Goal: Task Accomplishment & Management: Use online tool/utility

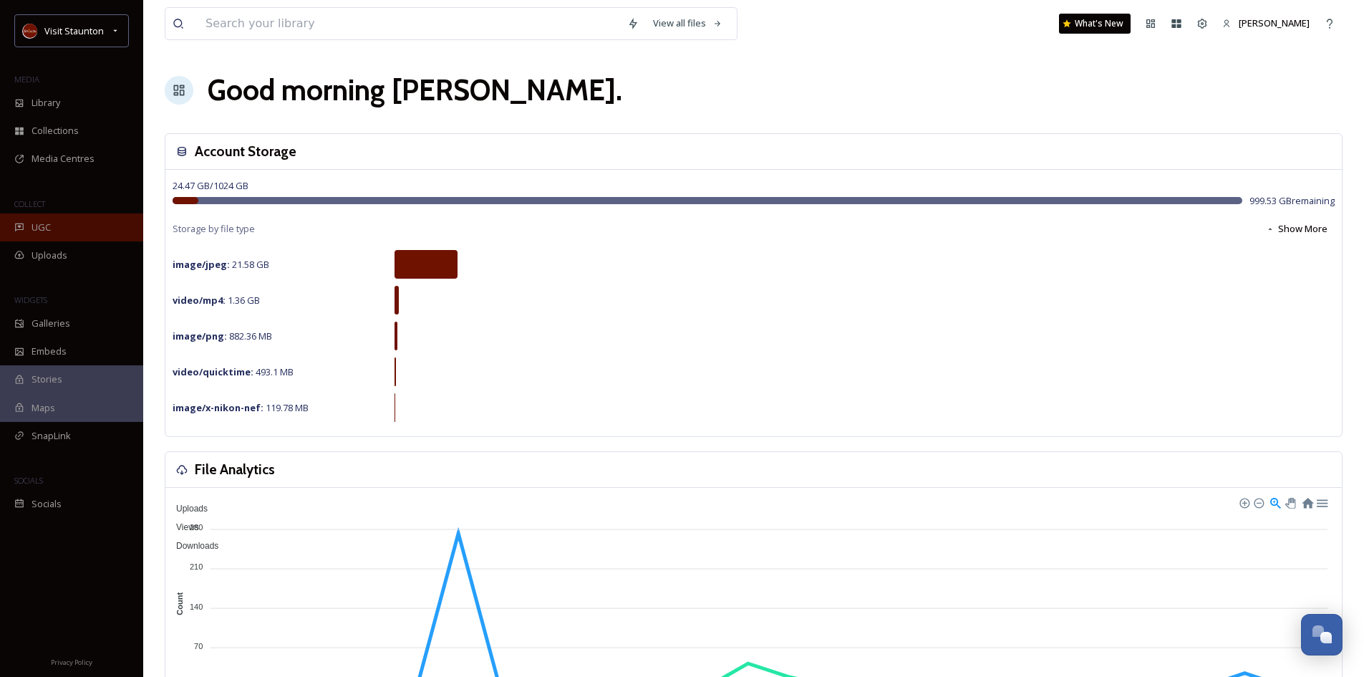
click at [35, 225] on span "UGC" at bounding box center [40, 227] width 19 height 14
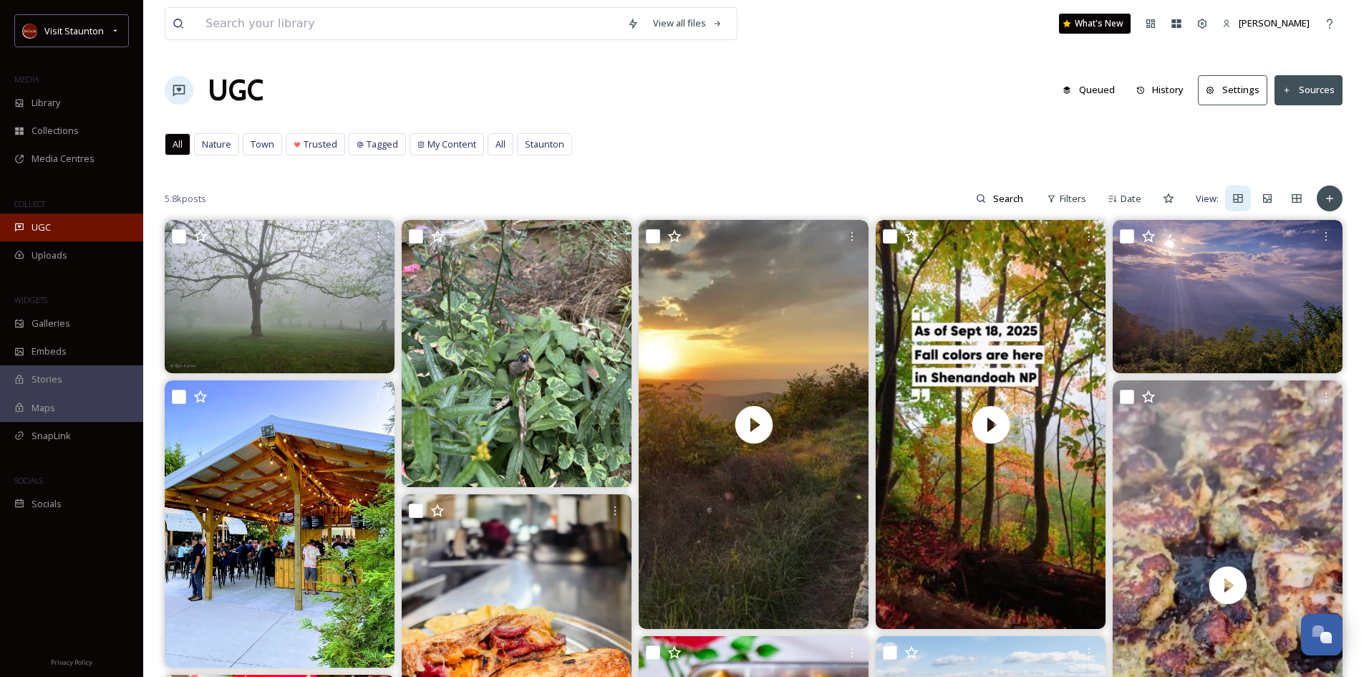
click at [39, 219] on div "UGC" at bounding box center [71, 227] width 143 height 28
click at [1072, 194] on span "Filters" at bounding box center [1073, 199] width 26 height 14
click at [1008, 194] on input at bounding box center [1009, 198] width 47 height 29
click at [1008, 197] on input at bounding box center [978, 198] width 107 height 29
click at [1078, 201] on span "Filters" at bounding box center [1073, 199] width 26 height 14
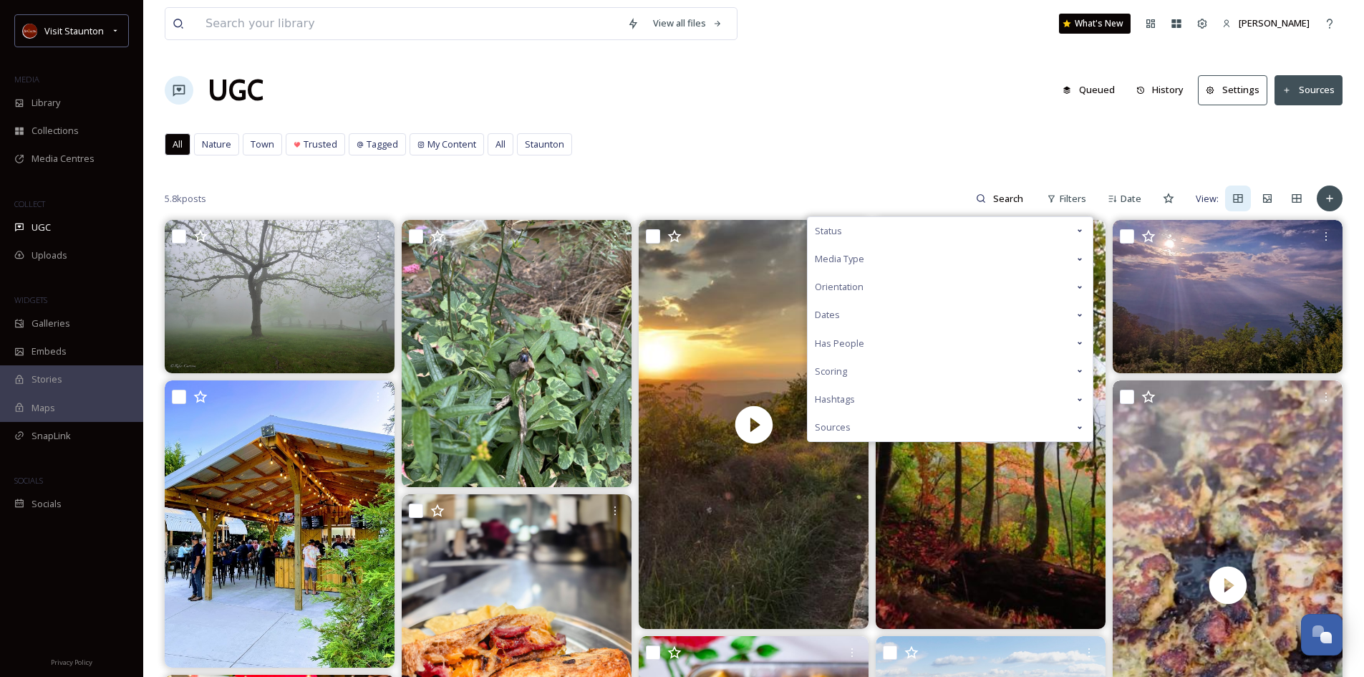
click at [852, 370] on div "Scoring" at bounding box center [950, 371] width 285 height 28
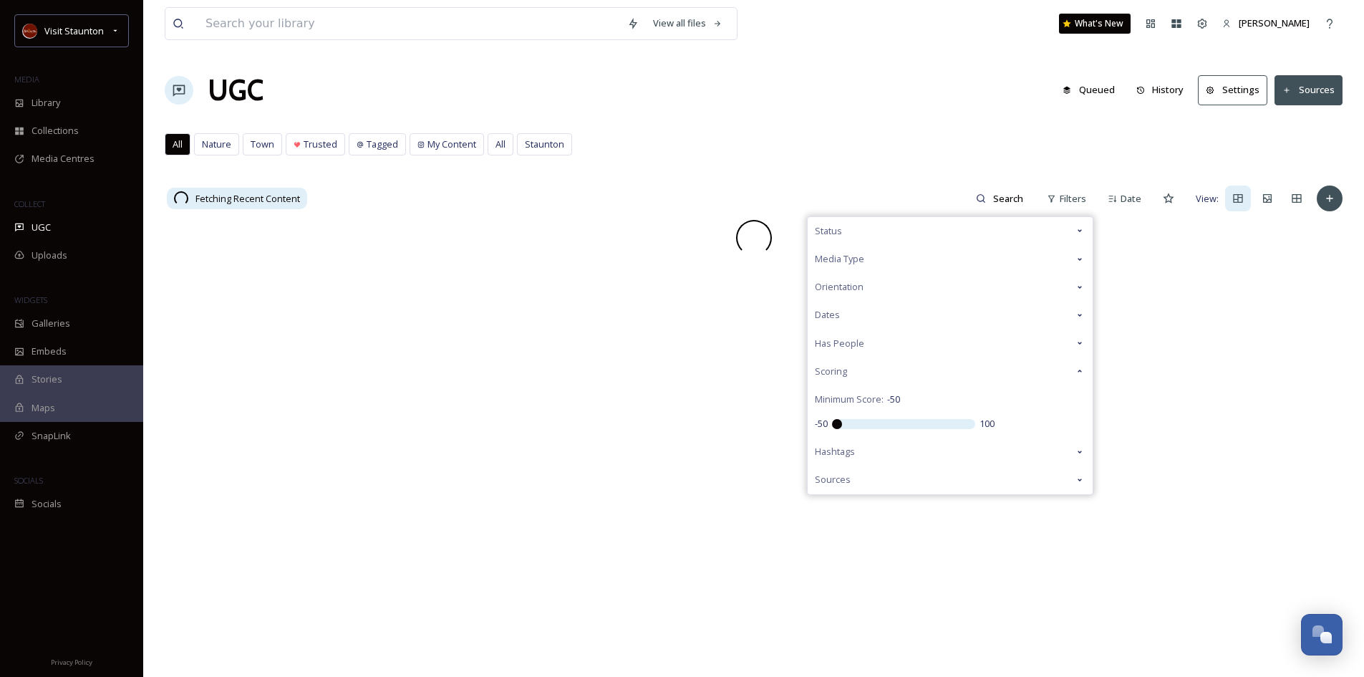
drag, startPoint x: 908, startPoint y: 425, endPoint x: 791, endPoint y: 419, distance: 117.6
type input "-50"
click at [832, 420] on input "range" at bounding box center [903, 424] width 143 height 10
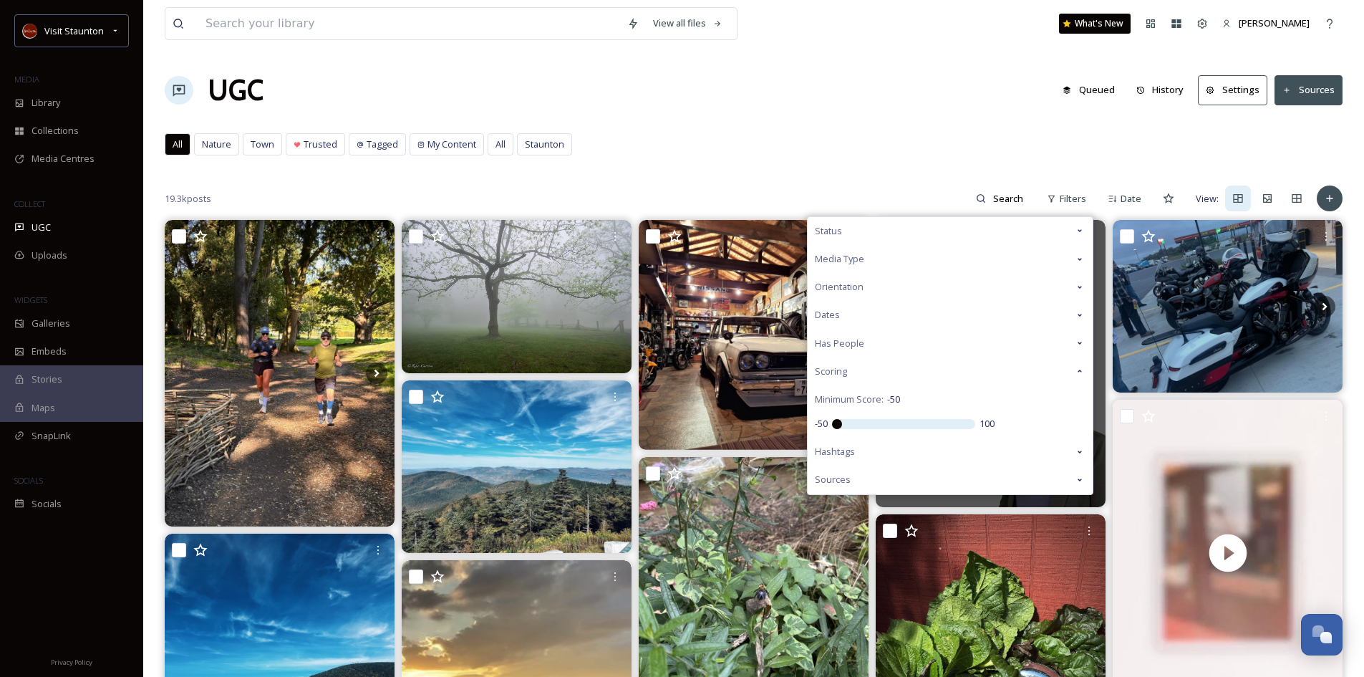
click at [772, 110] on div "UGC Queued History Settings Sources" at bounding box center [754, 90] width 1178 height 43
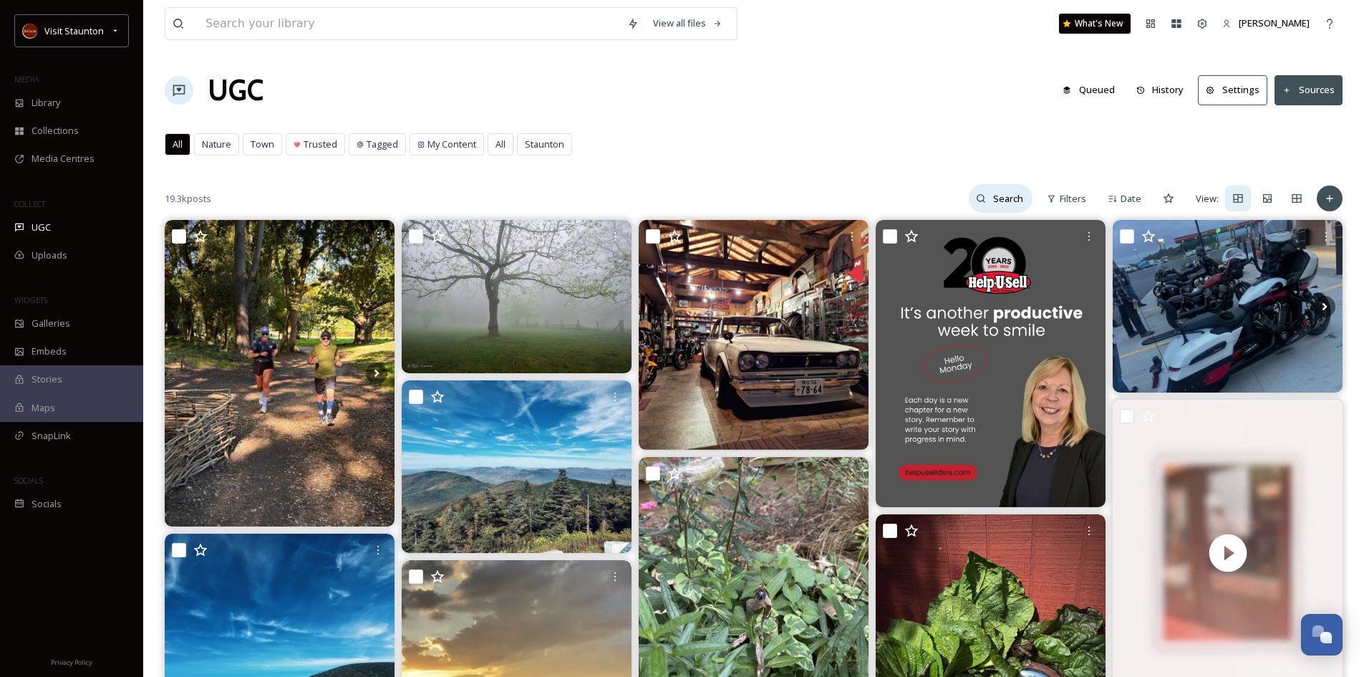
click at [982, 199] on icon at bounding box center [981, 198] width 10 height 10
click at [952, 203] on input at bounding box center [978, 198] width 107 height 29
type input "staunton"
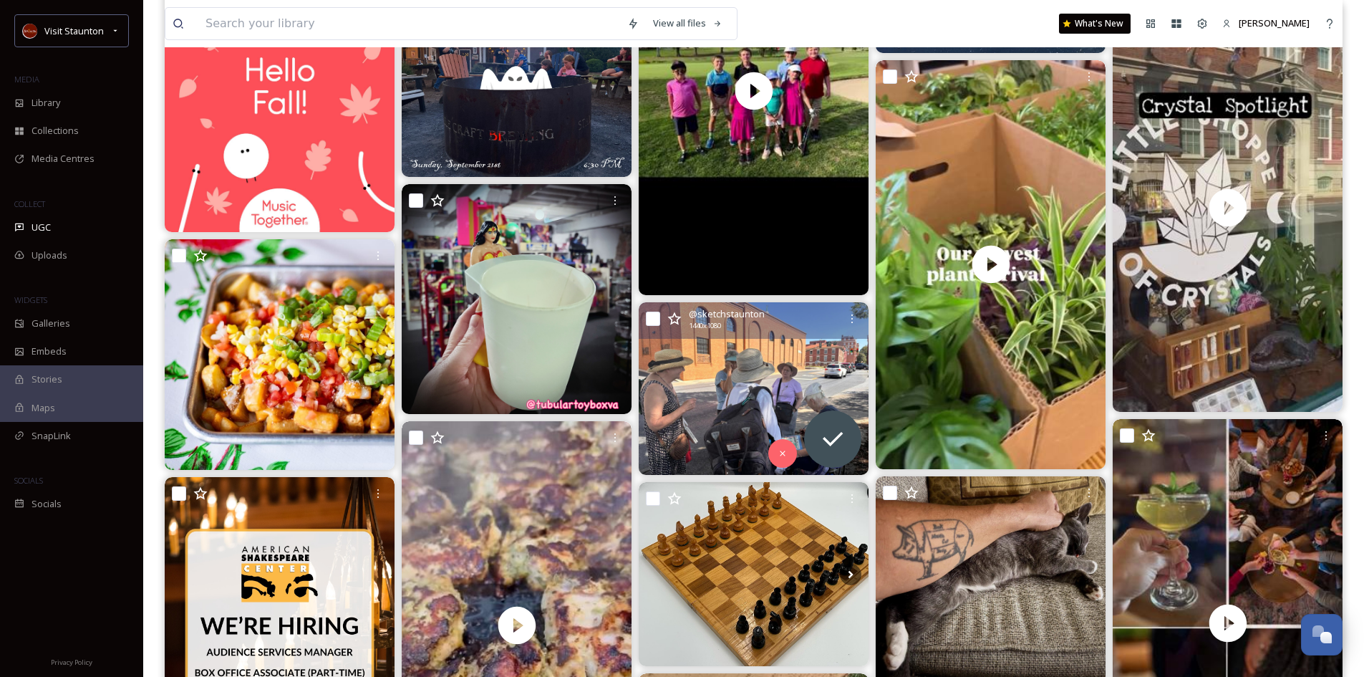
scroll to position [787, 0]
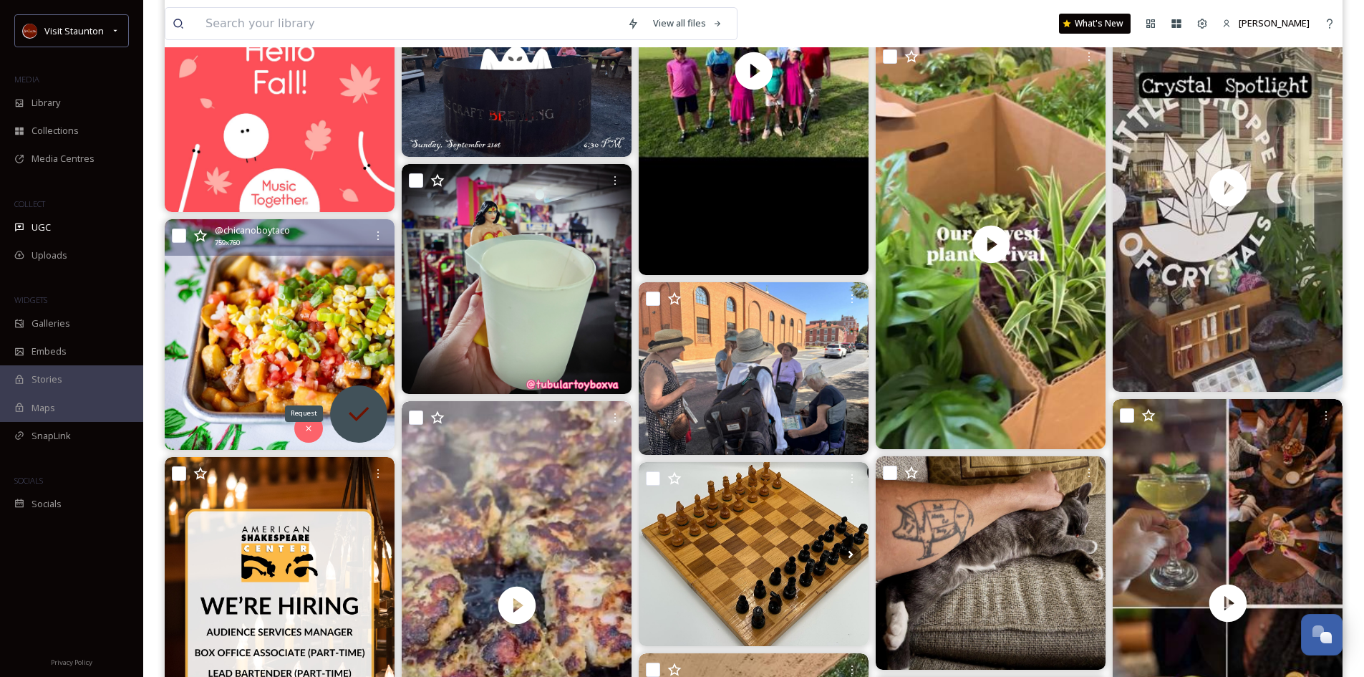
click at [367, 412] on icon at bounding box center [358, 413] width 29 height 29
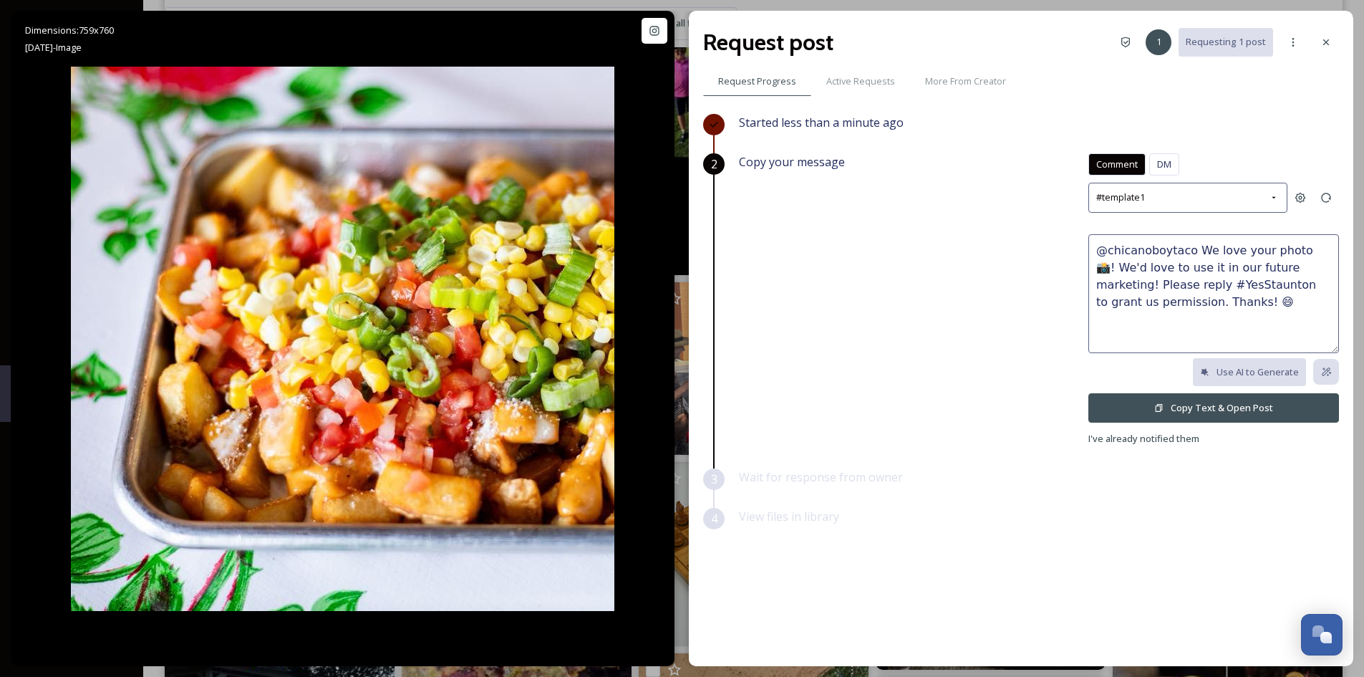
click at [1198, 410] on button "Copy Text & Open Post" at bounding box center [1213, 407] width 251 height 29
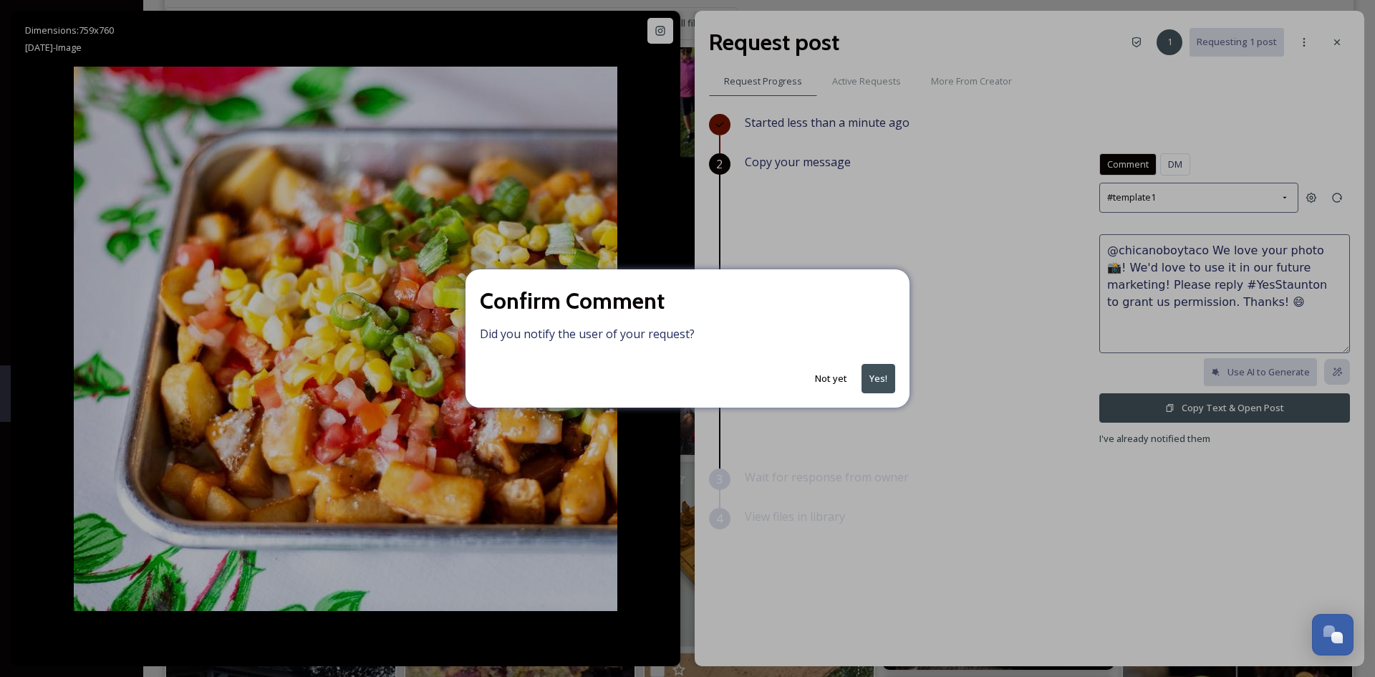
click at [878, 376] on button "Yes!" at bounding box center [878, 378] width 34 height 29
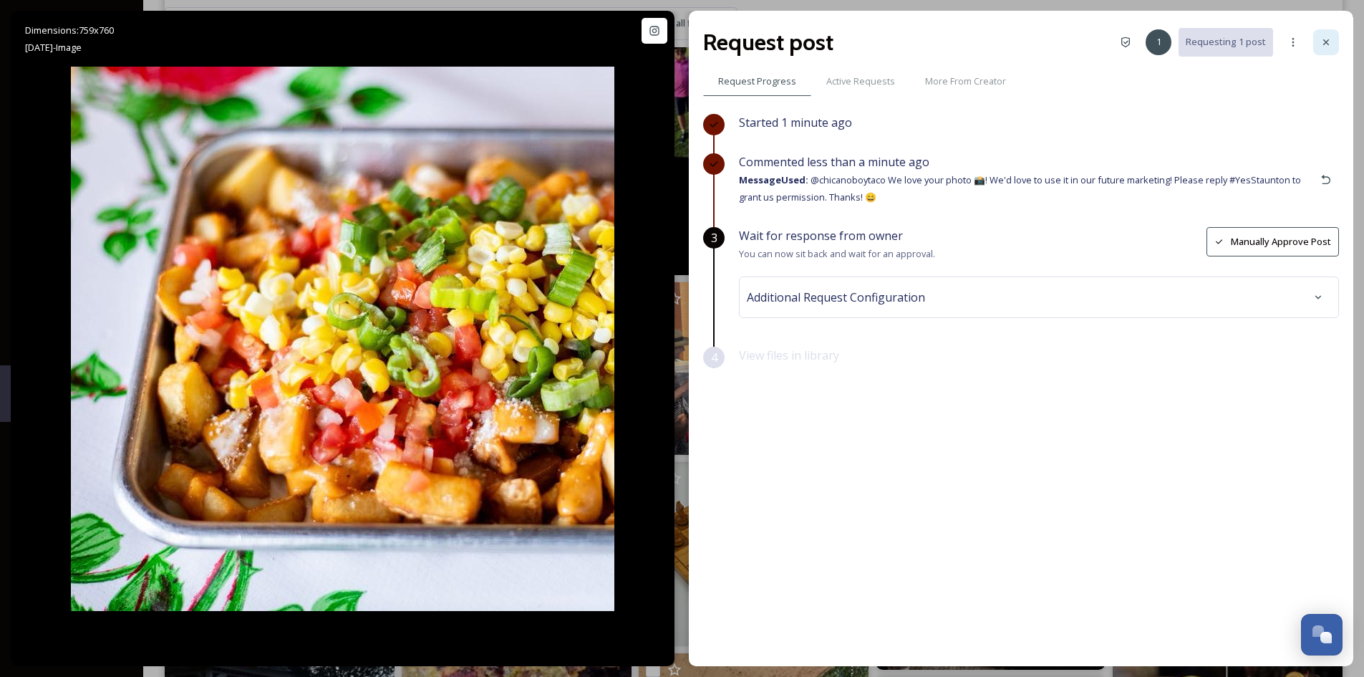
click at [1329, 44] on icon at bounding box center [1325, 42] width 11 height 11
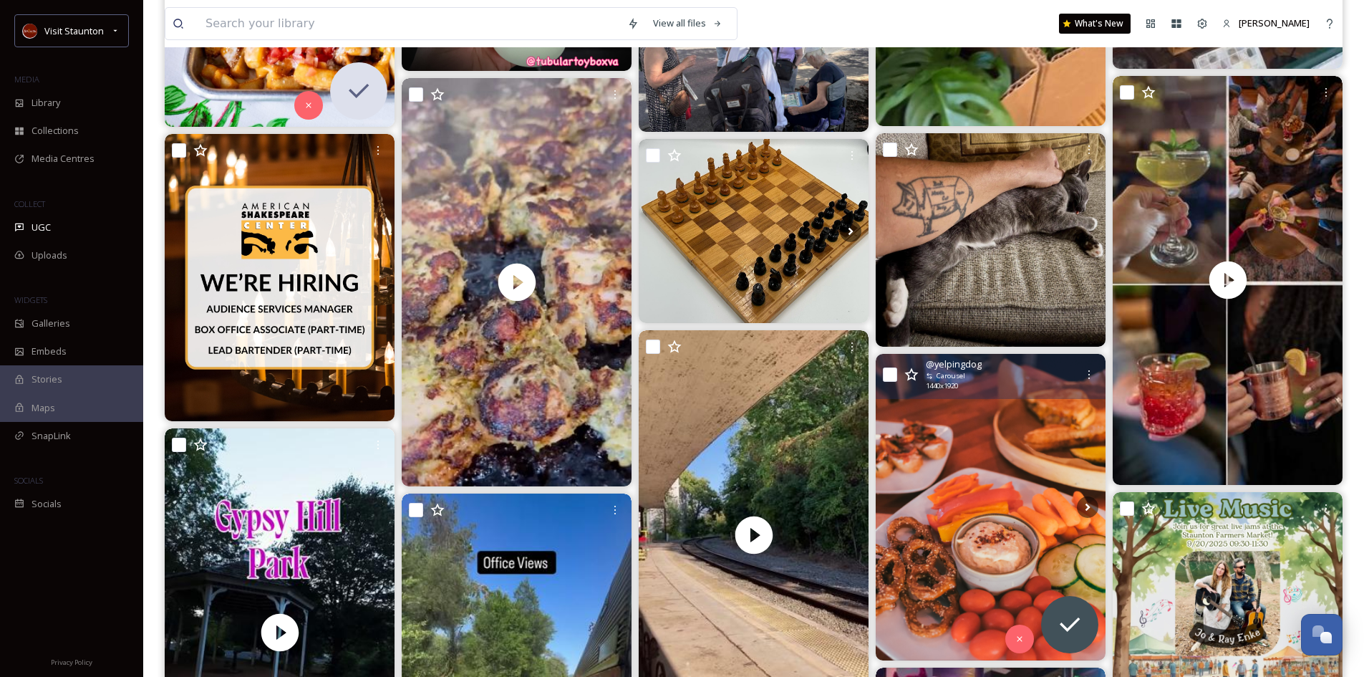
scroll to position [1145, 0]
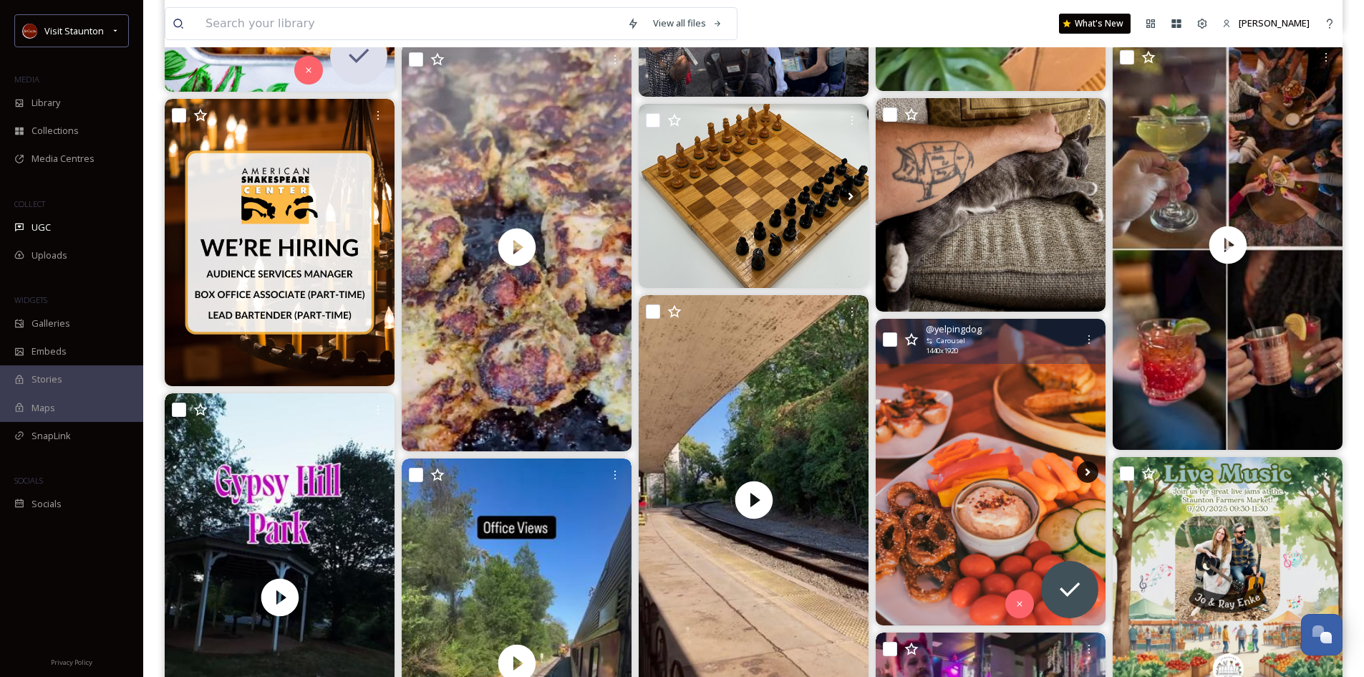
click at [1082, 471] on icon at bounding box center [1087, 471] width 21 height 21
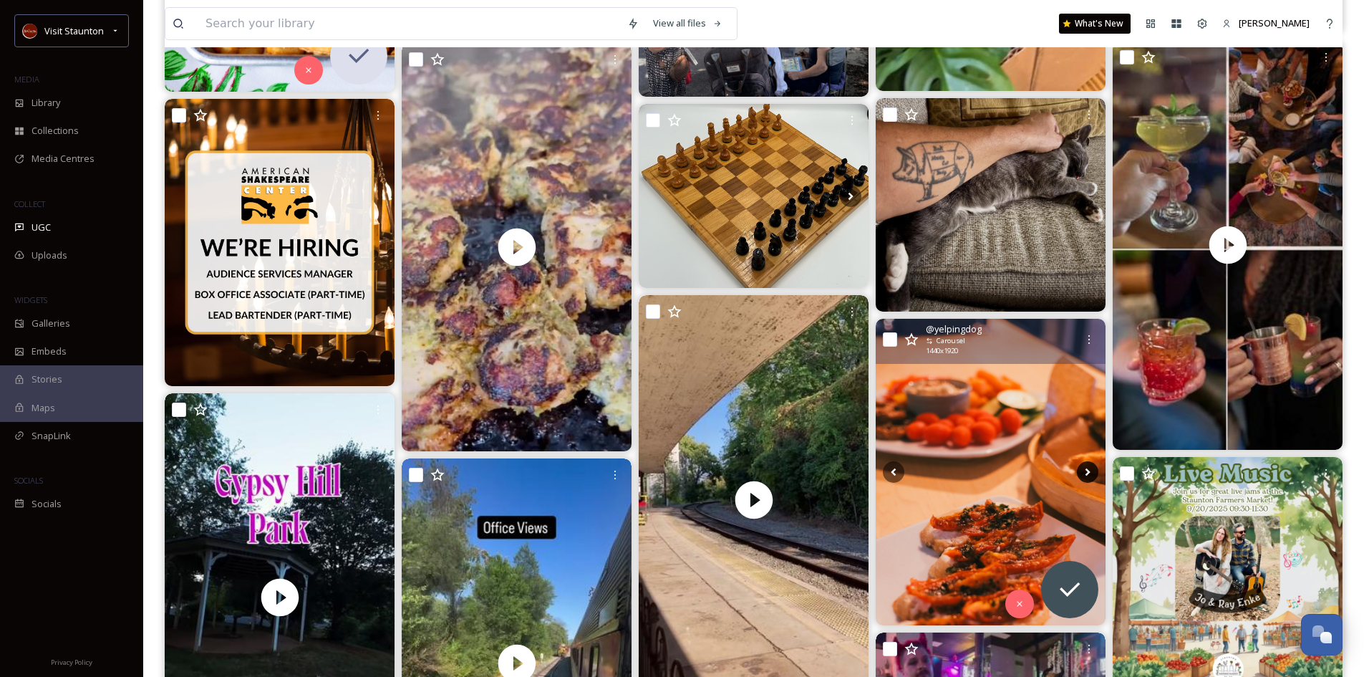
click at [1082, 471] on icon at bounding box center [1087, 471] width 21 height 21
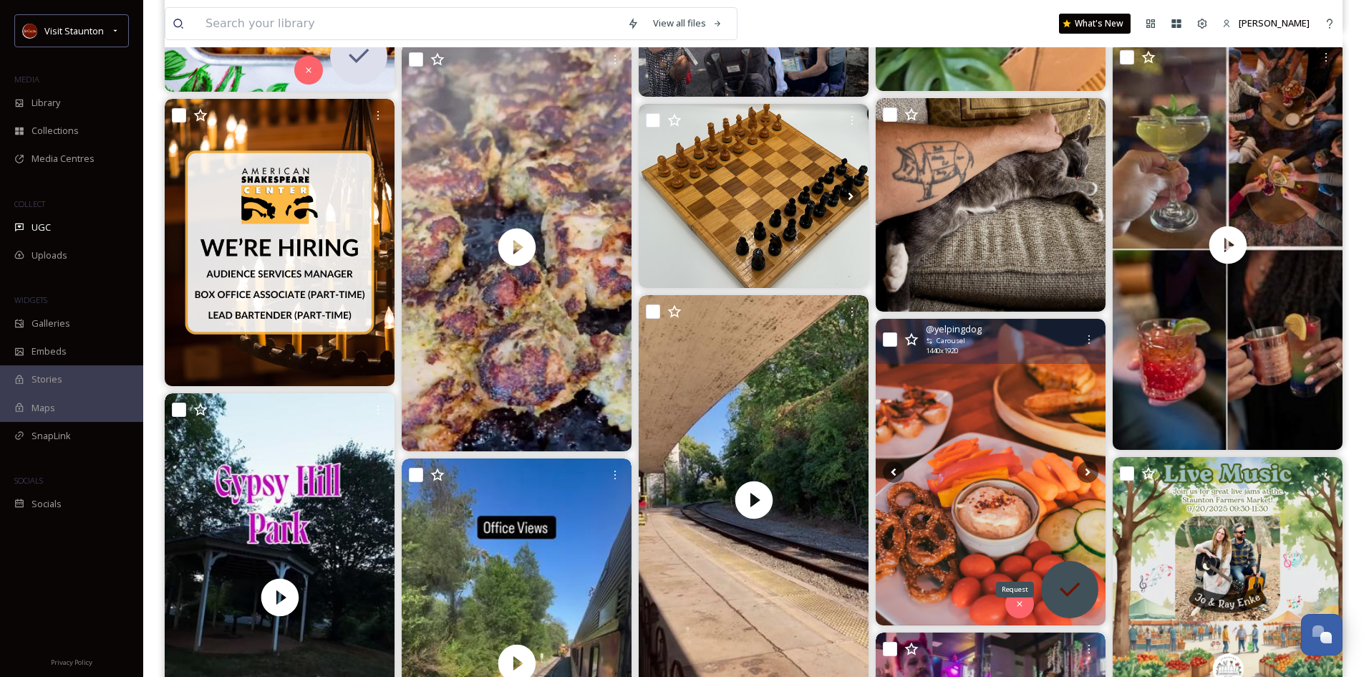
click at [1064, 593] on icon at bounding box center [1070, 589] width 20 height 14
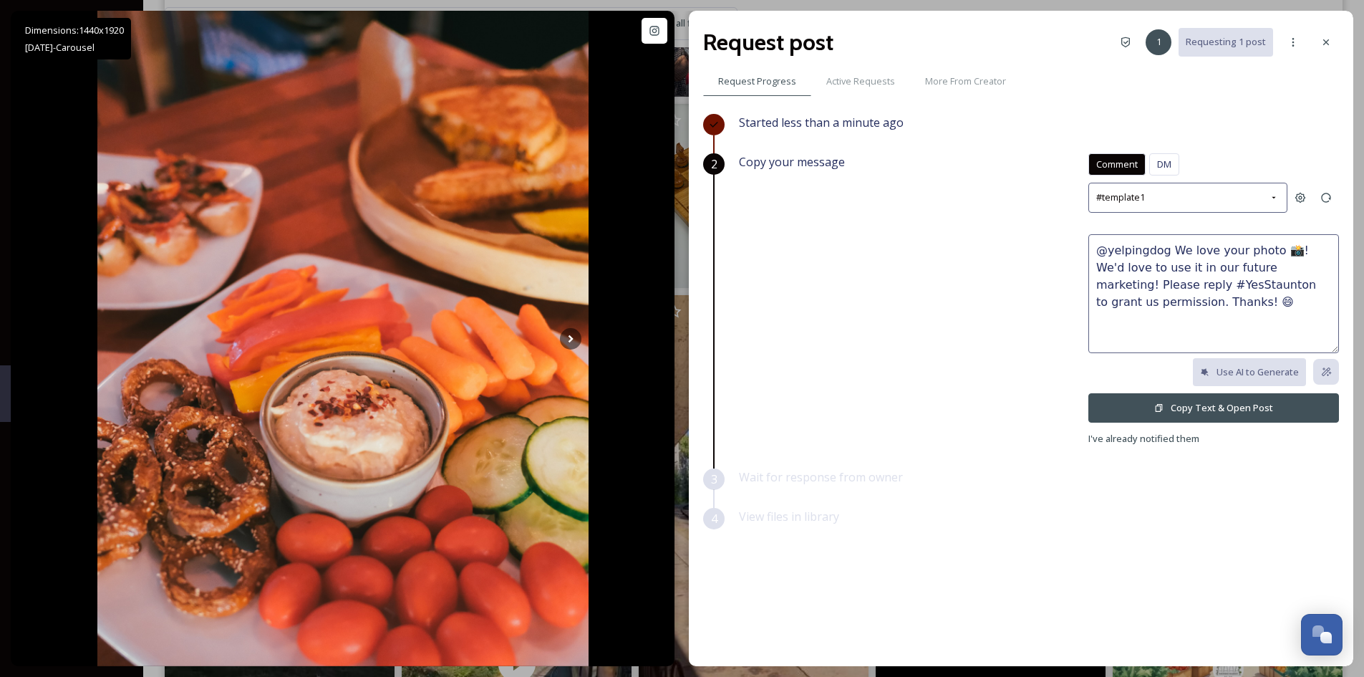
click at [1266, 250] on textarea "@yelpingdog We love your photo 📸! We'd love to use it in our future marketing! …" at bounding box center [1213, 293] width 251 height 119
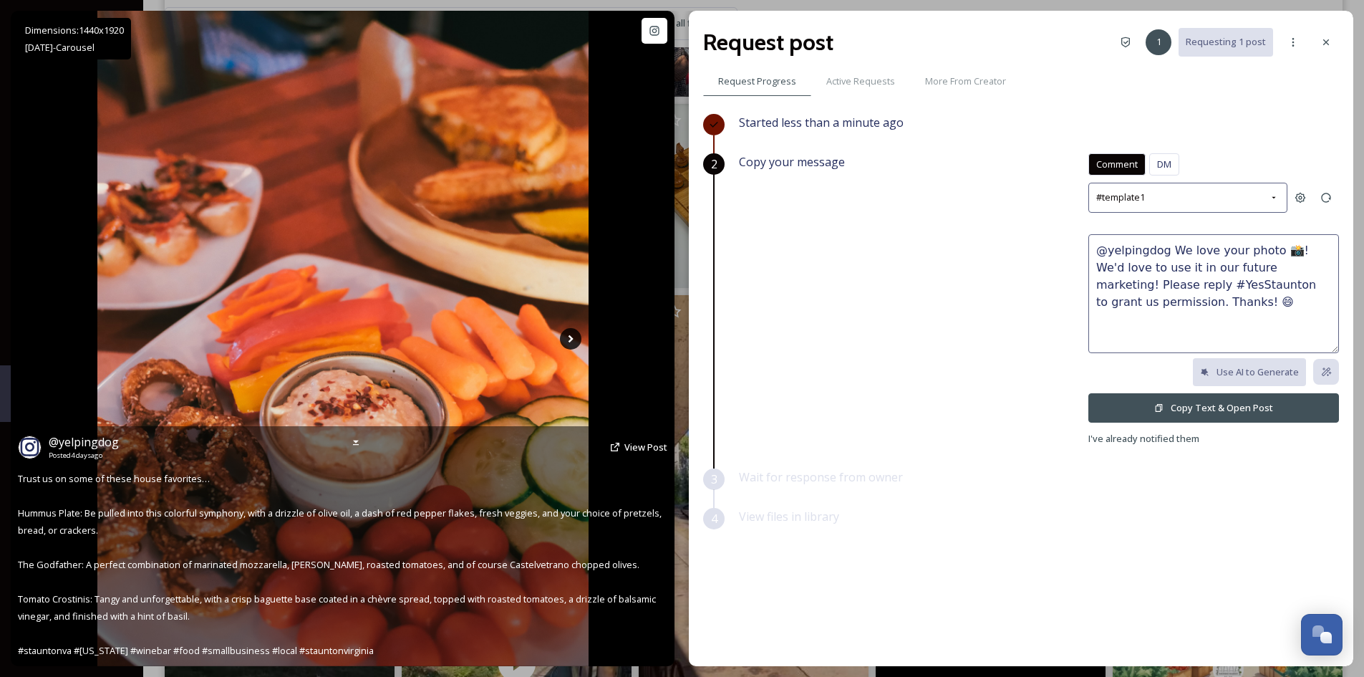
click at [565, 334] on icon at bounding box center [570, 338] width 21 height 21
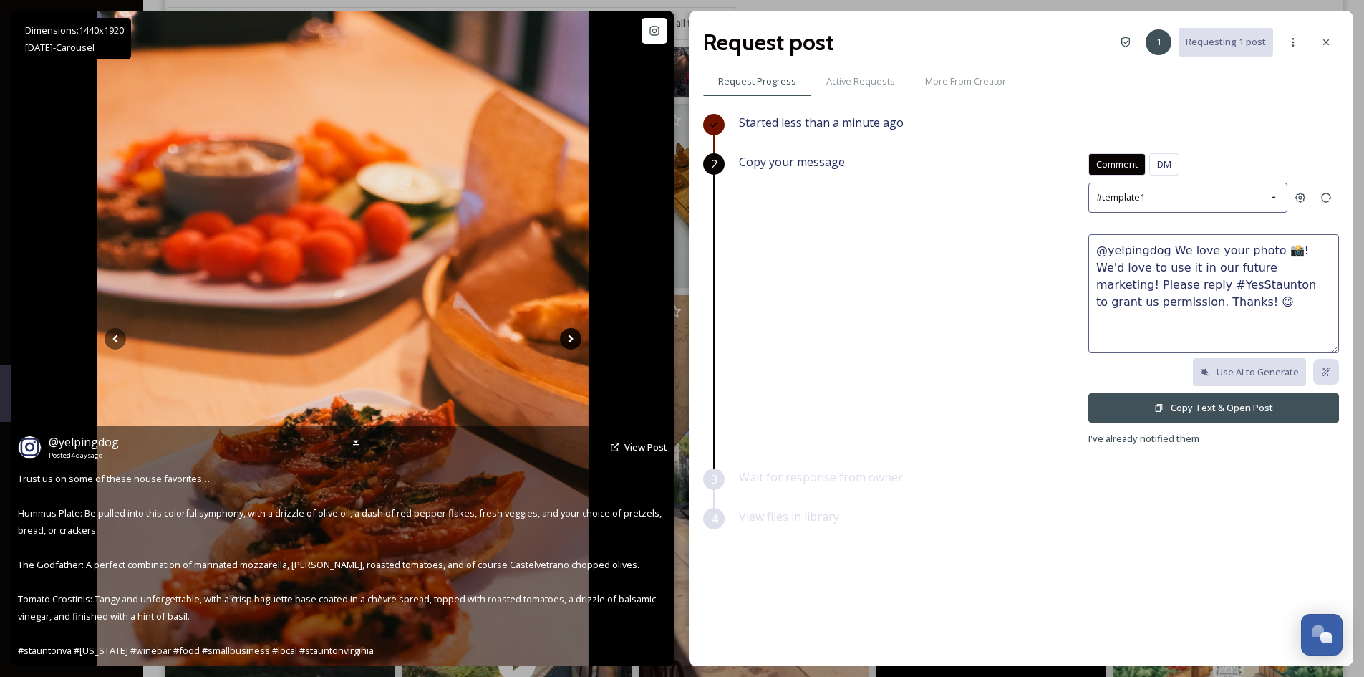
click at [565, 334] on icon at bounding box center [570, 338] width 21 height 21
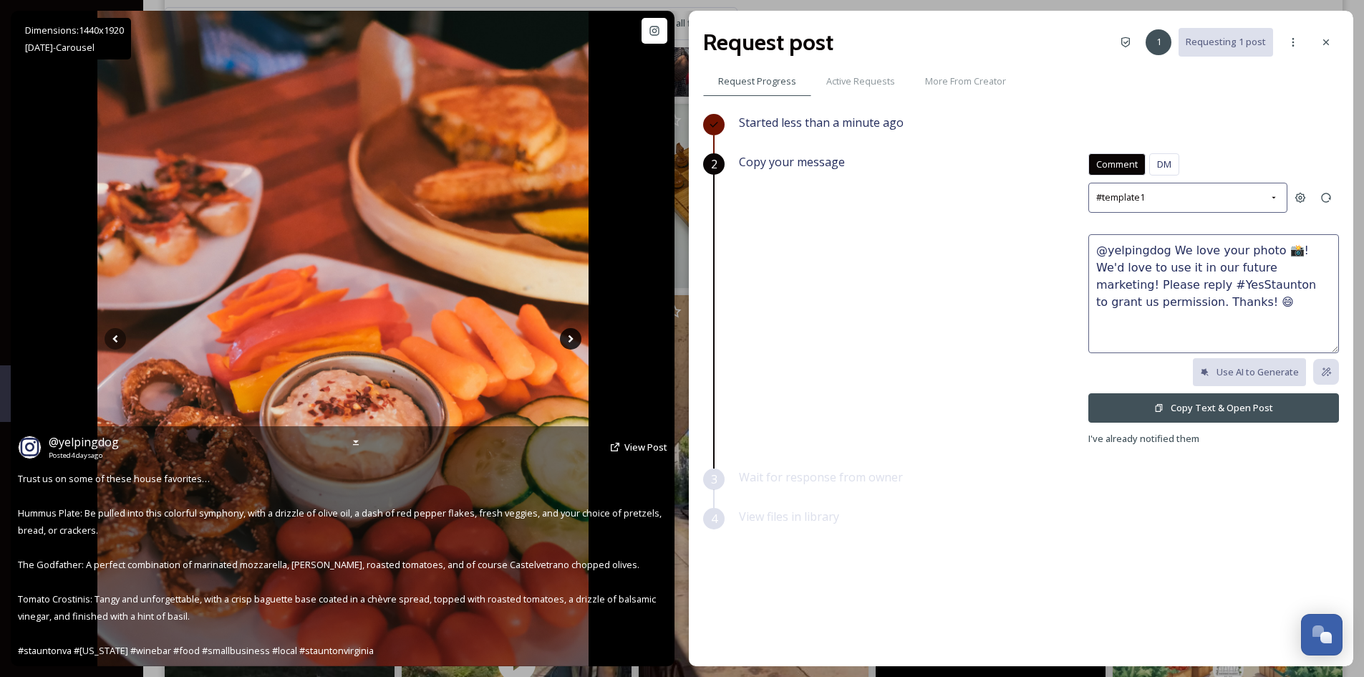
click at [565, 334] on icon at bounding box center [570, 338] width 21 height 21
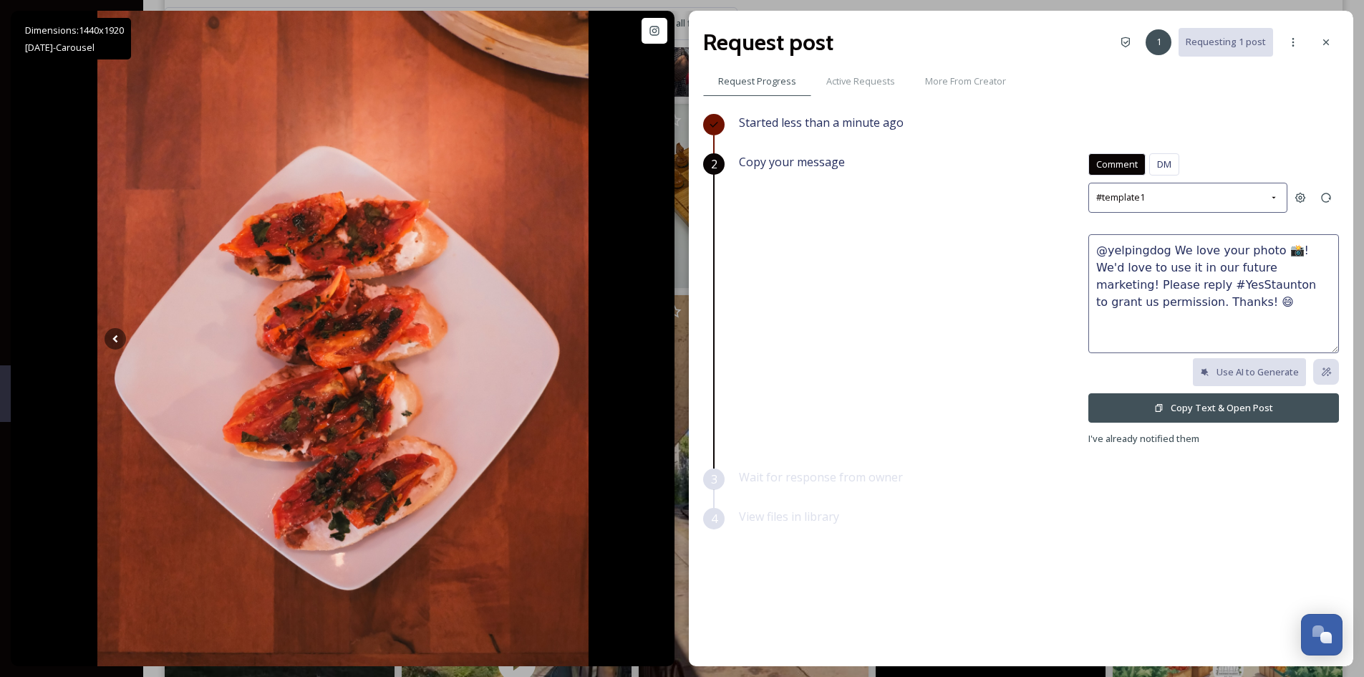
click at [1266, 248] on textarea "@yelpingdog We love your photo 📸! We'd love to use it in our future marketing! …" at bounding box center [1213, 293] width 251 height 119
type textarea "@yelpingdog We love your photos 📸! We'd love to use it in our future marketing!…"
click at [1165, 410] on button "Copy Text & Open Post" at bounding box center [1213, 407] width 251 height 29
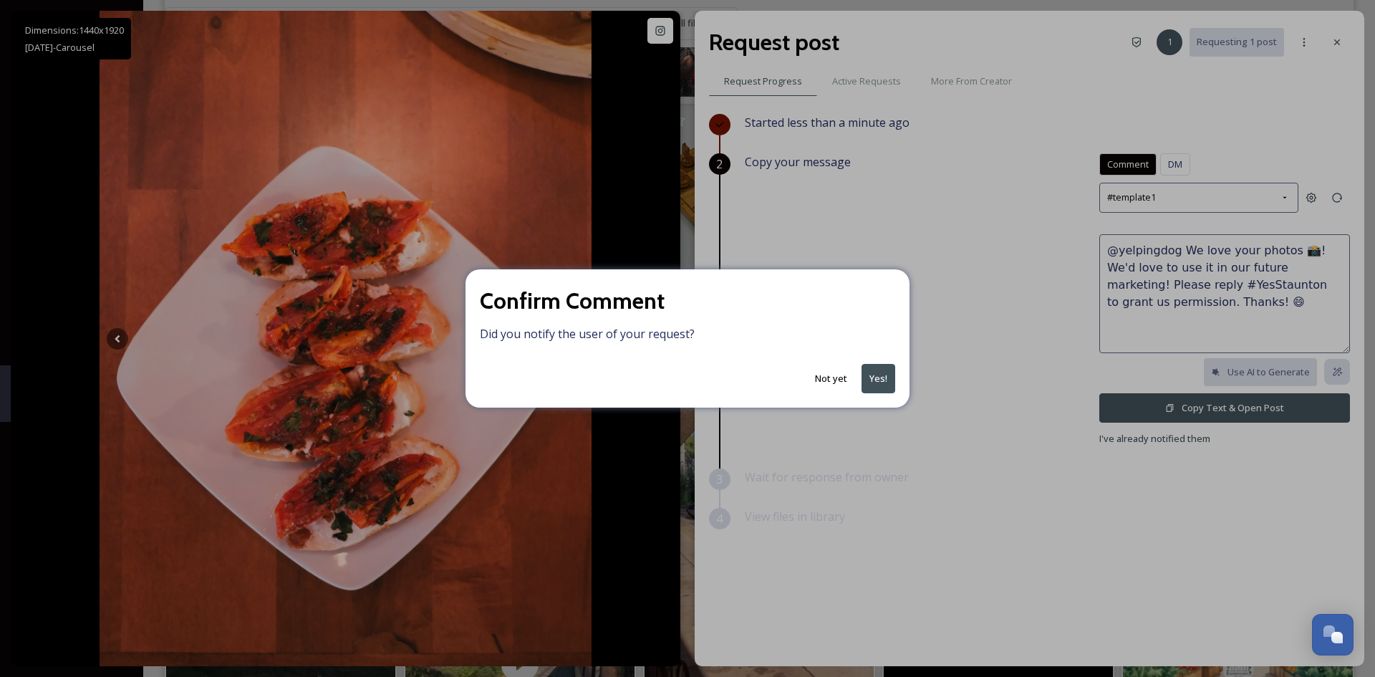
click at [883, 381] on button "Yes!" at bounding box center [878, 378] width 34 height 29
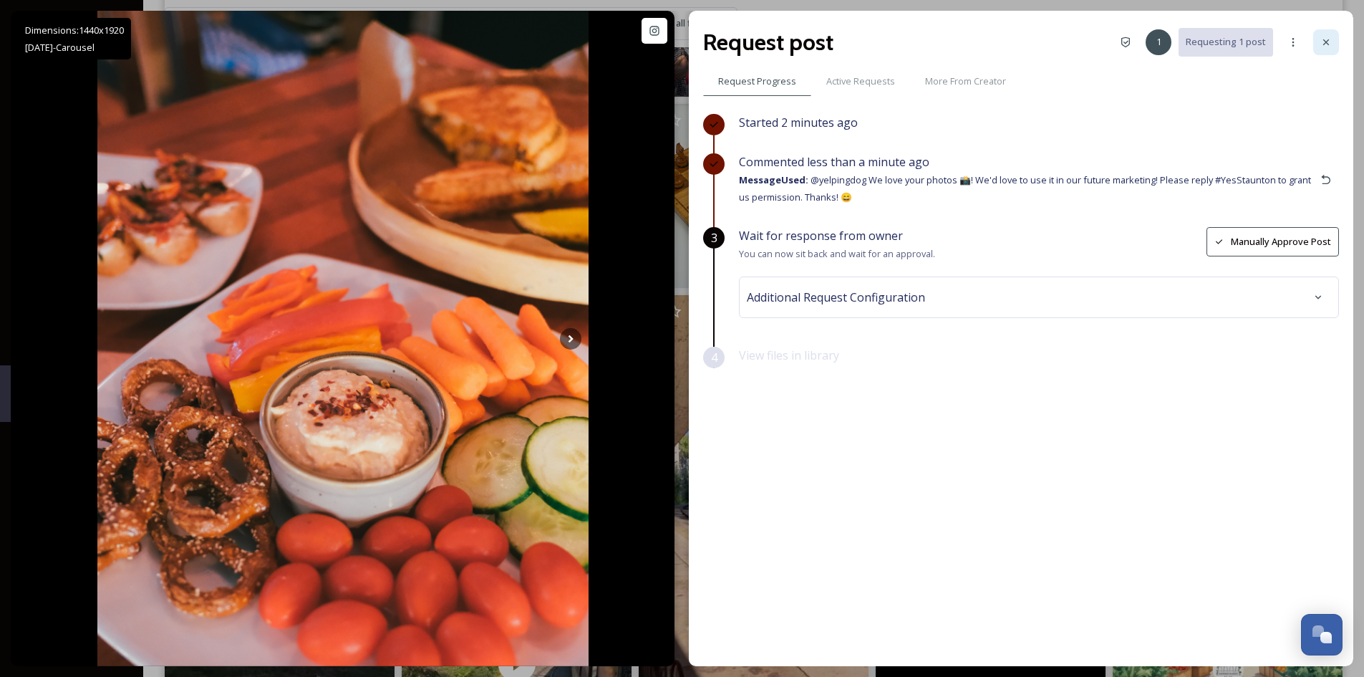
click at [1322, 35] on div at bounding box center [1326, 42] width 26 height 26
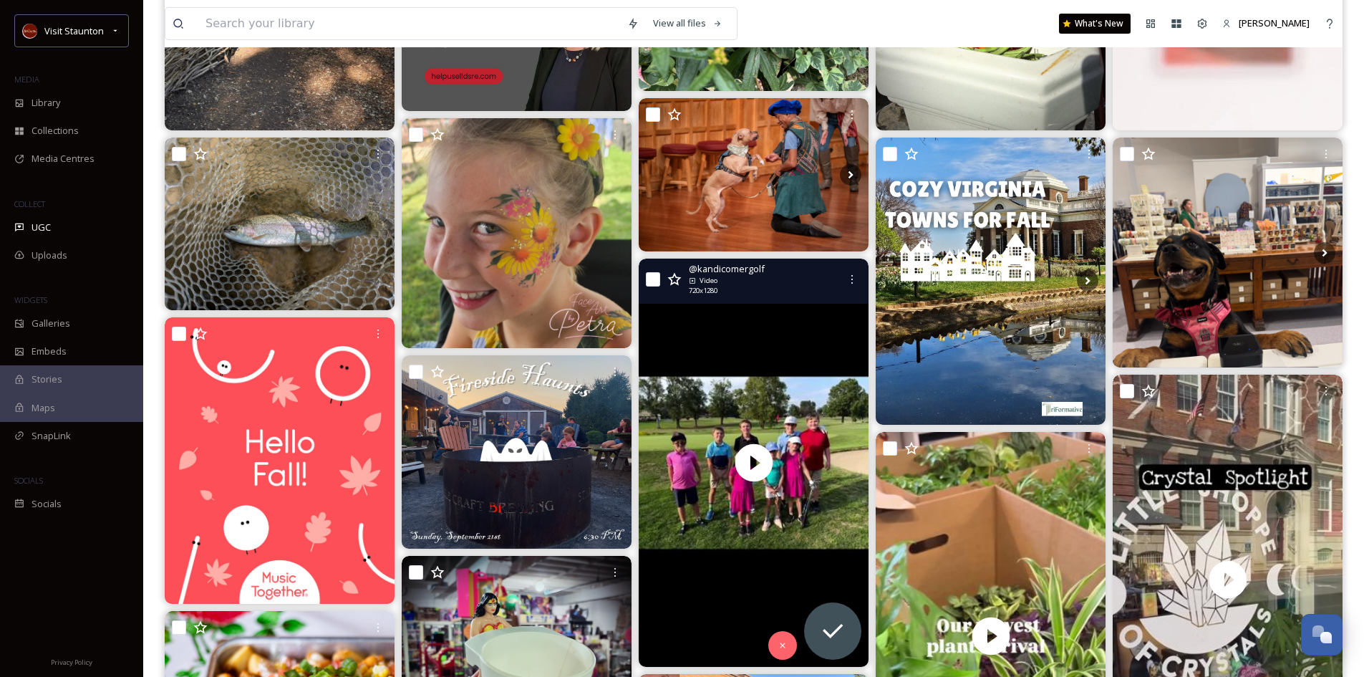
scroll to position [215, 0]
